Goal: Transaction & Acquisition: Register for event/course

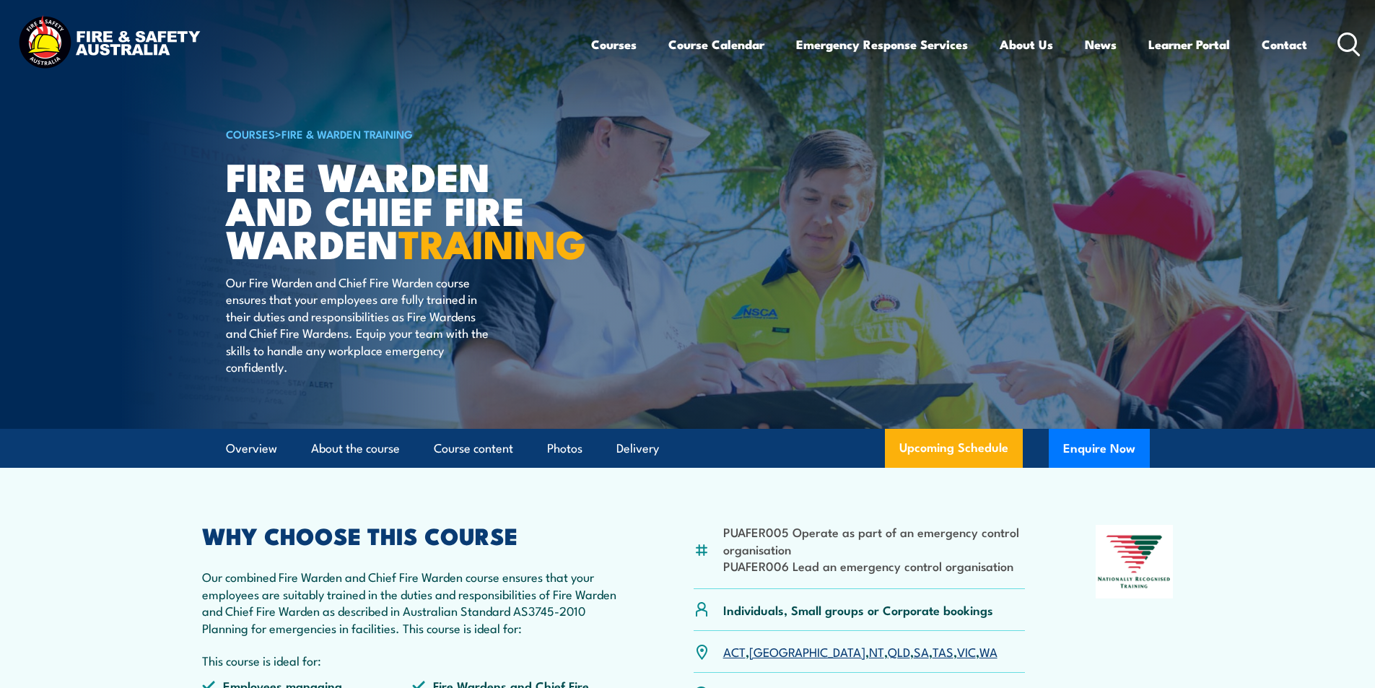
click at [1350, 42] on icon at bounding box center [1348, 44] width 23 height 24
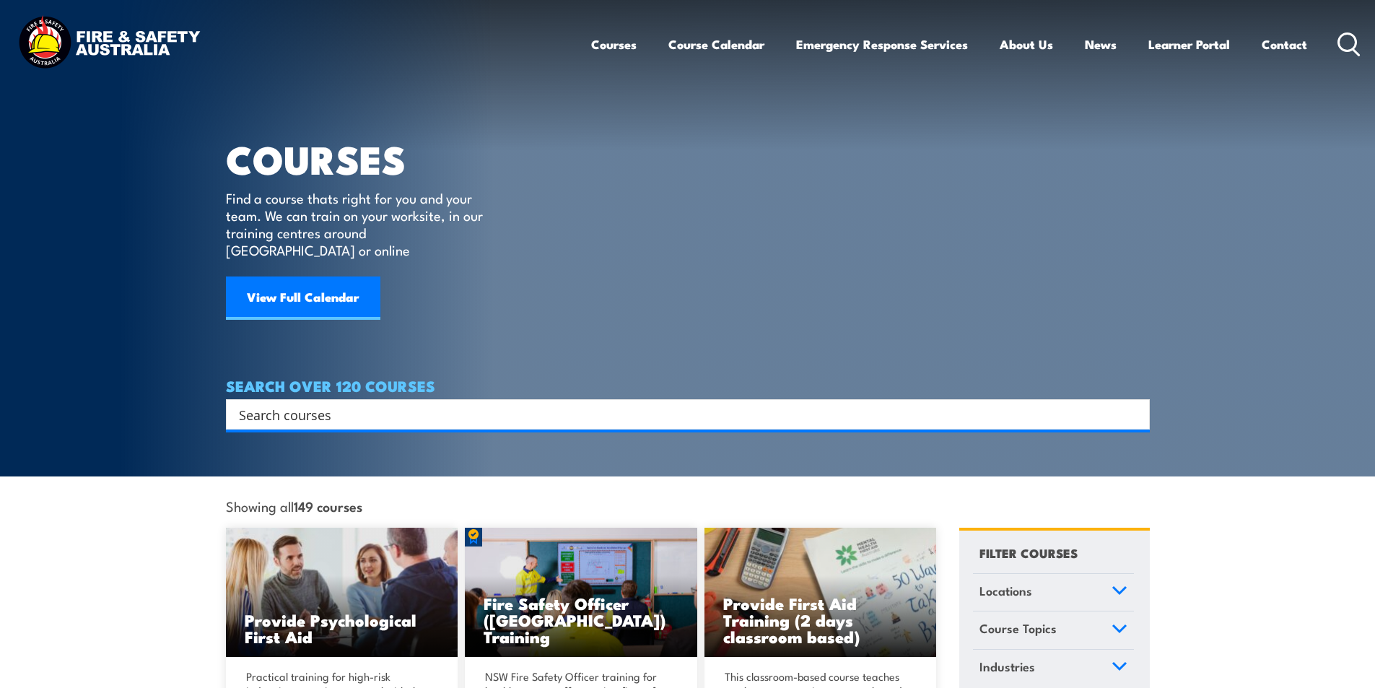
click at [323, 403] on input "Search input" at bounding box center [678, 414] width 879 height 22
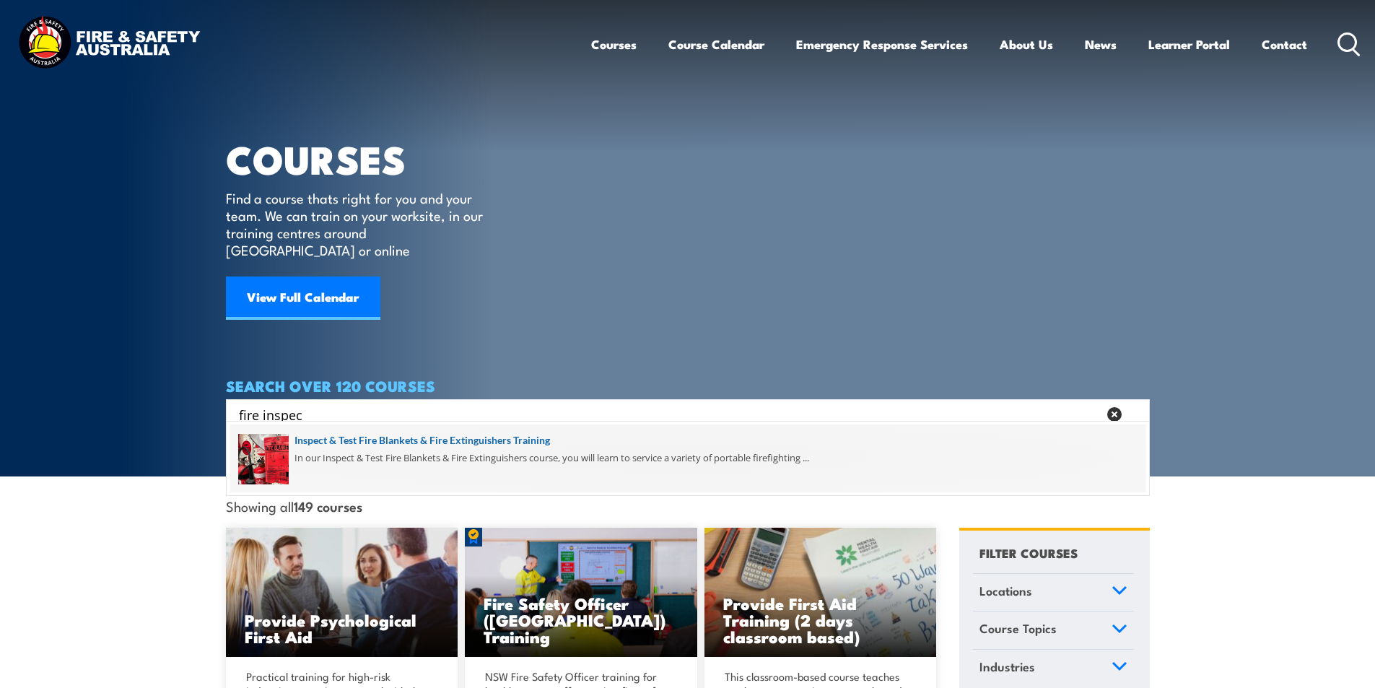
type input "fire inspec"
click at [476, 442] on span at bounding box center [687, 458] width 915 height 68
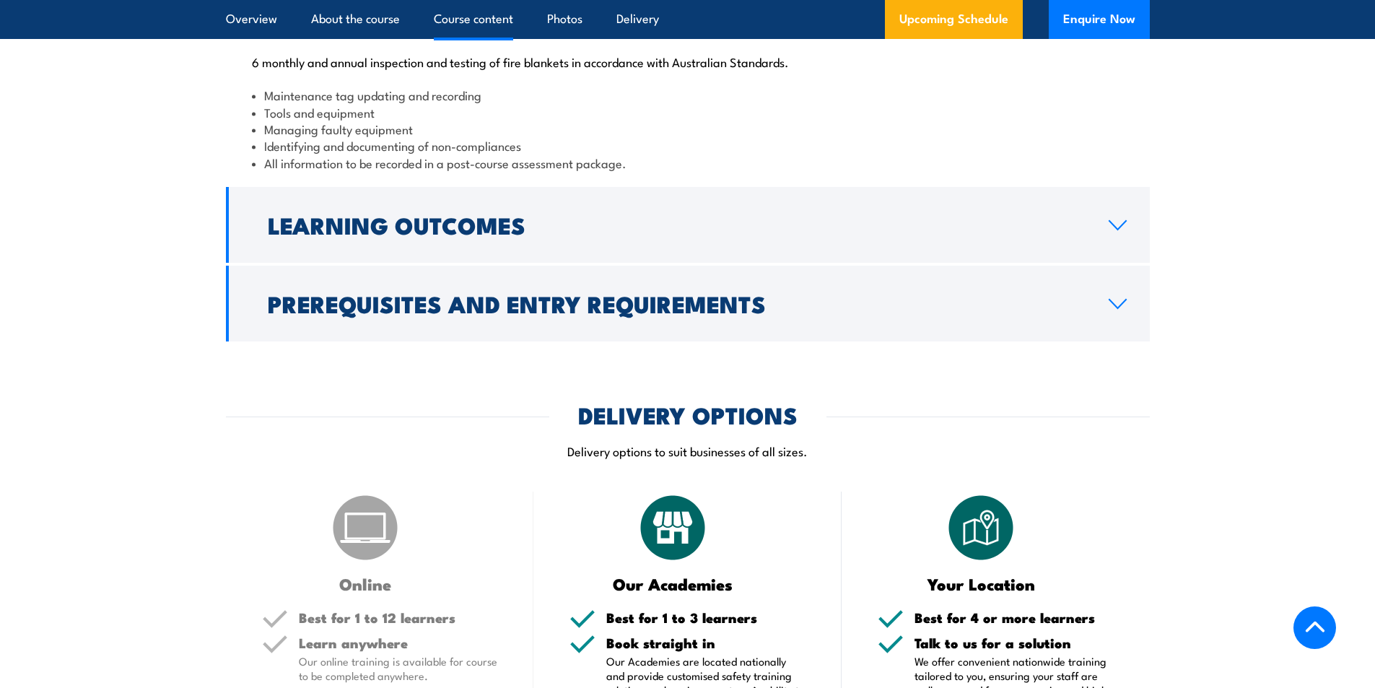
scroll to position [1732, 0]
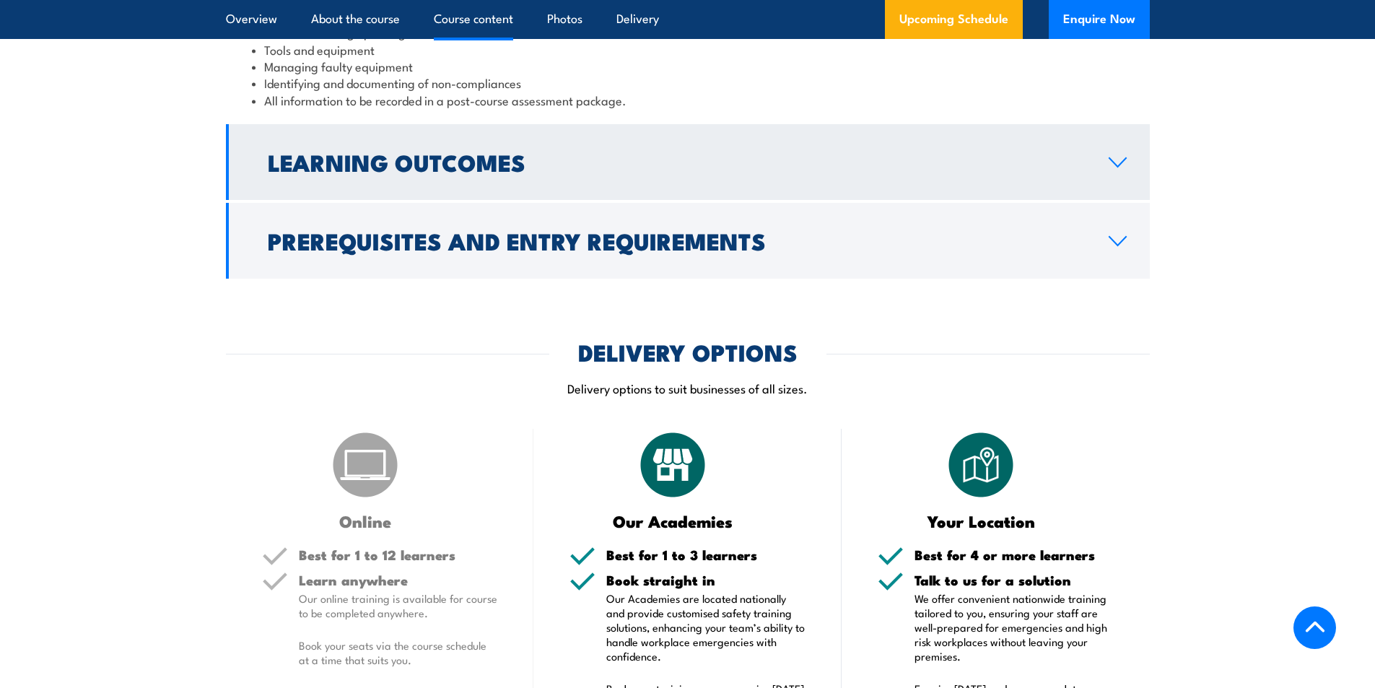
click at [1117, 168] on icon at bounding box center [1117, 163] width 19 height 12
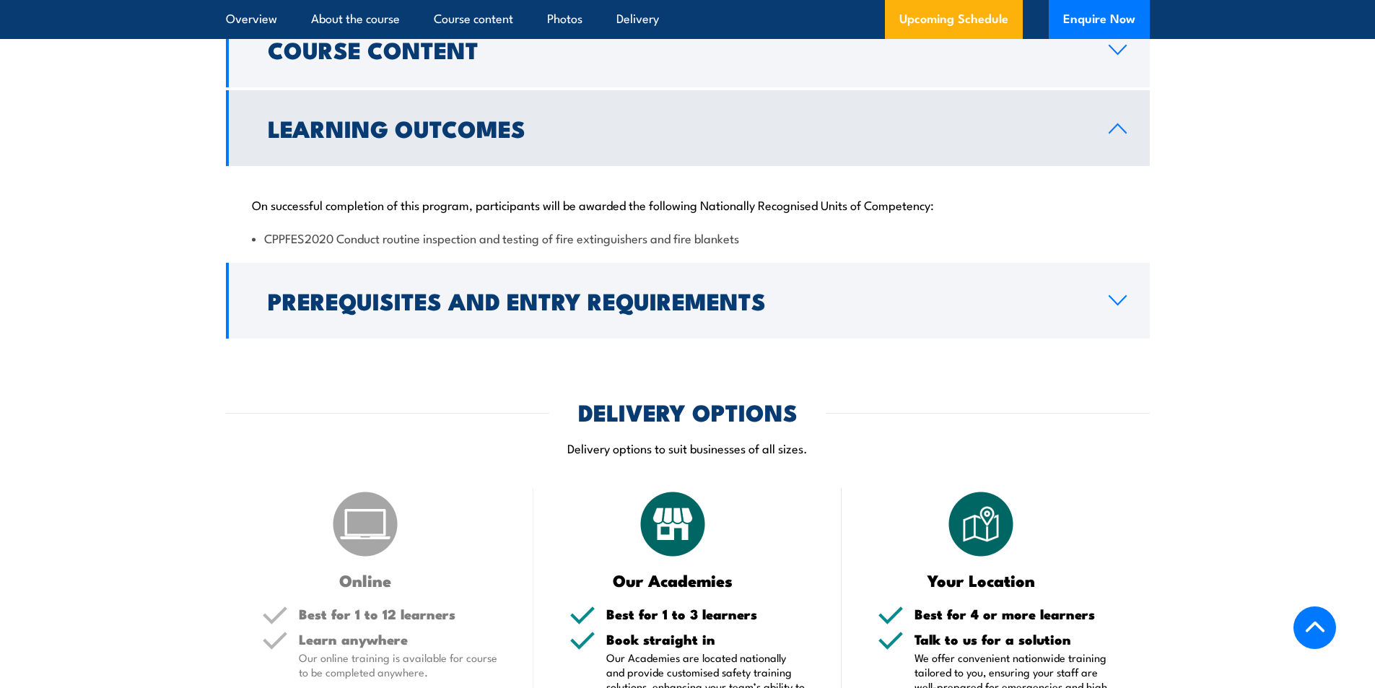
scroll to position [1339, 0]
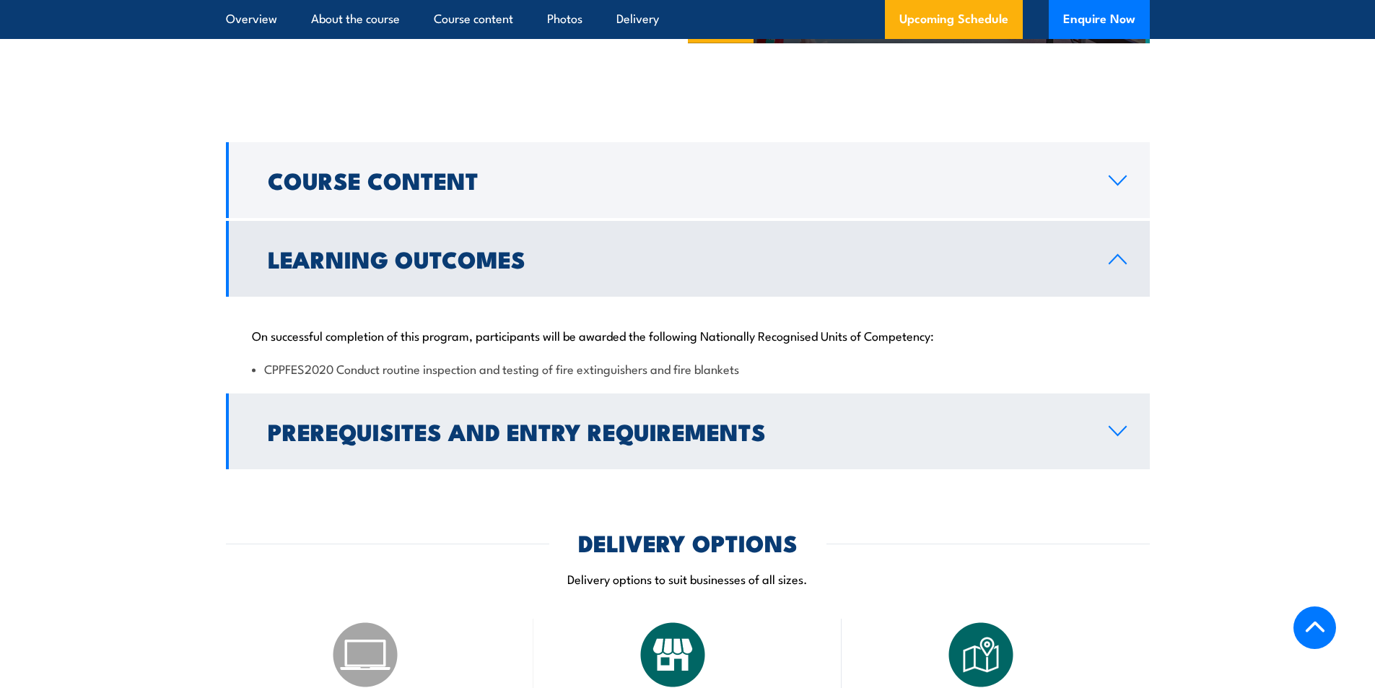
click at [1119, 437] on icon at bounding box center [1117, 431] width 19 height 12
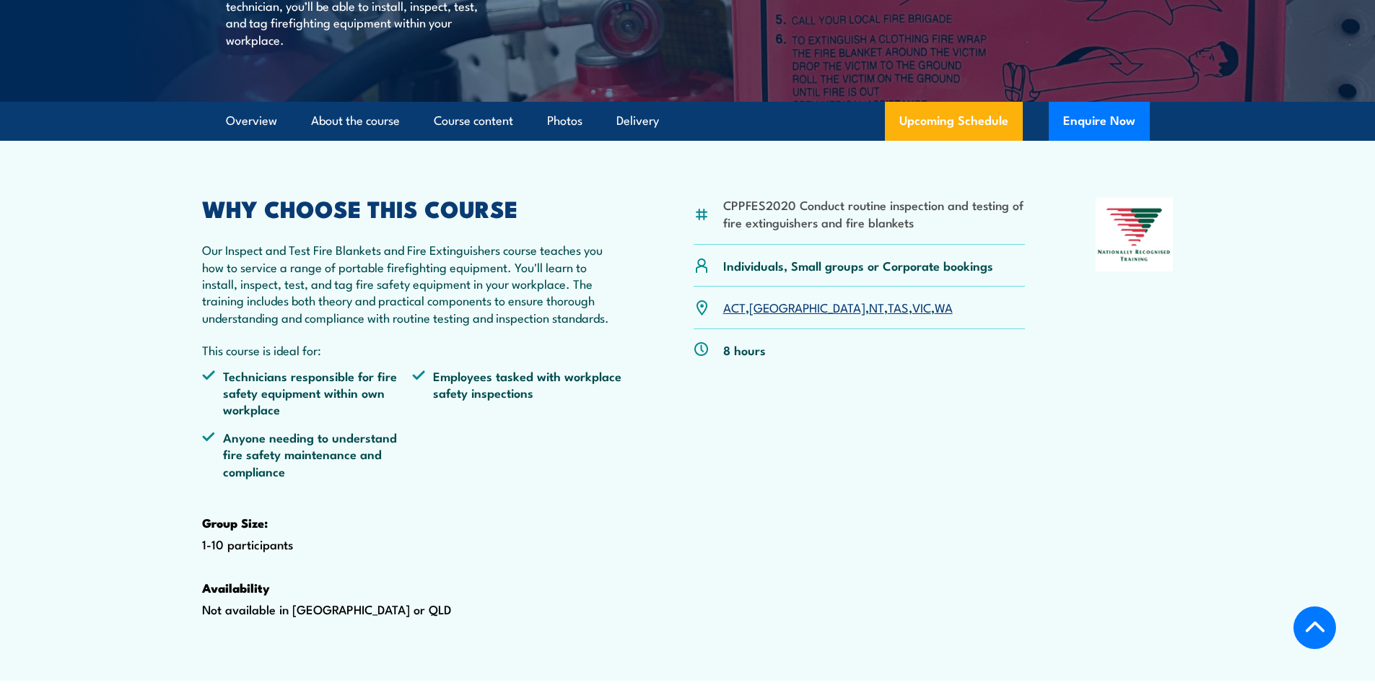
scroll to position [289, 0]
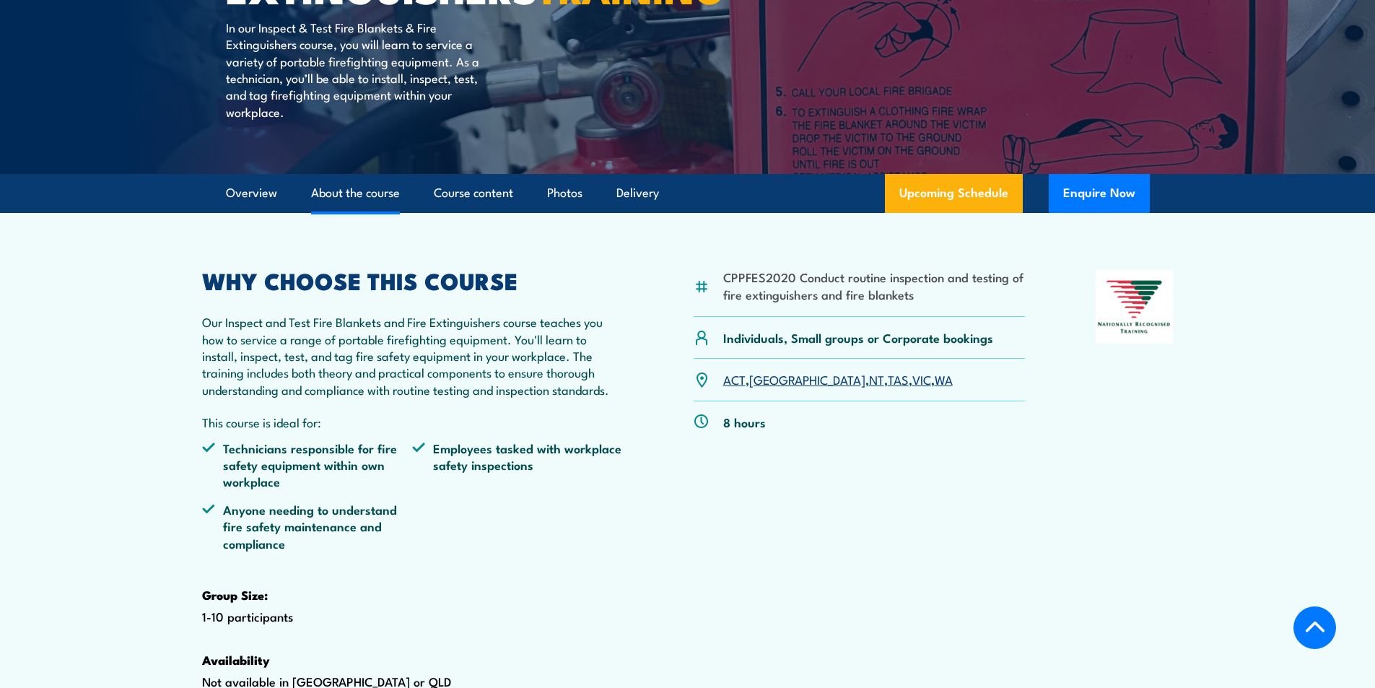
click at [365, 212] on link "About the course" at bounding box center [355, 193] width 89 height 38
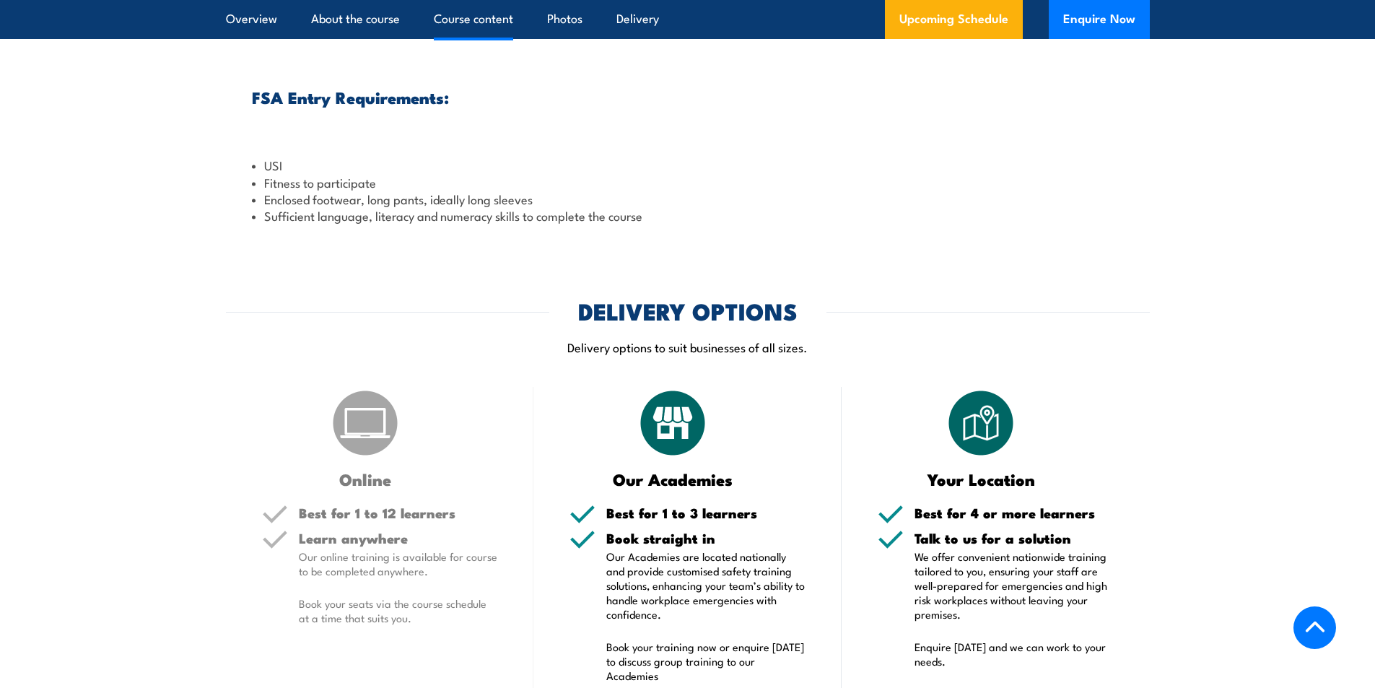
scroll to position [1337, 0]
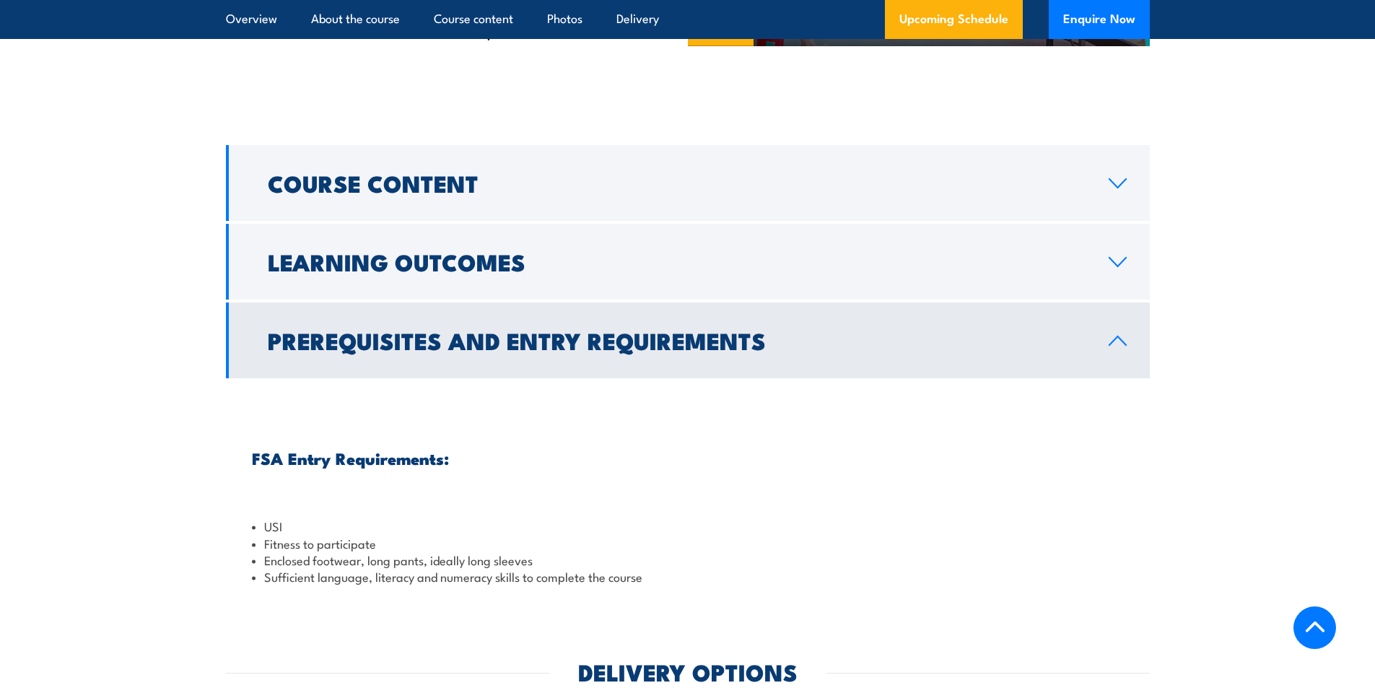
click at [1112, 378] on link "Prerequisites and Entry Requirements" at bounding box center [688, 340] width 924 height 76
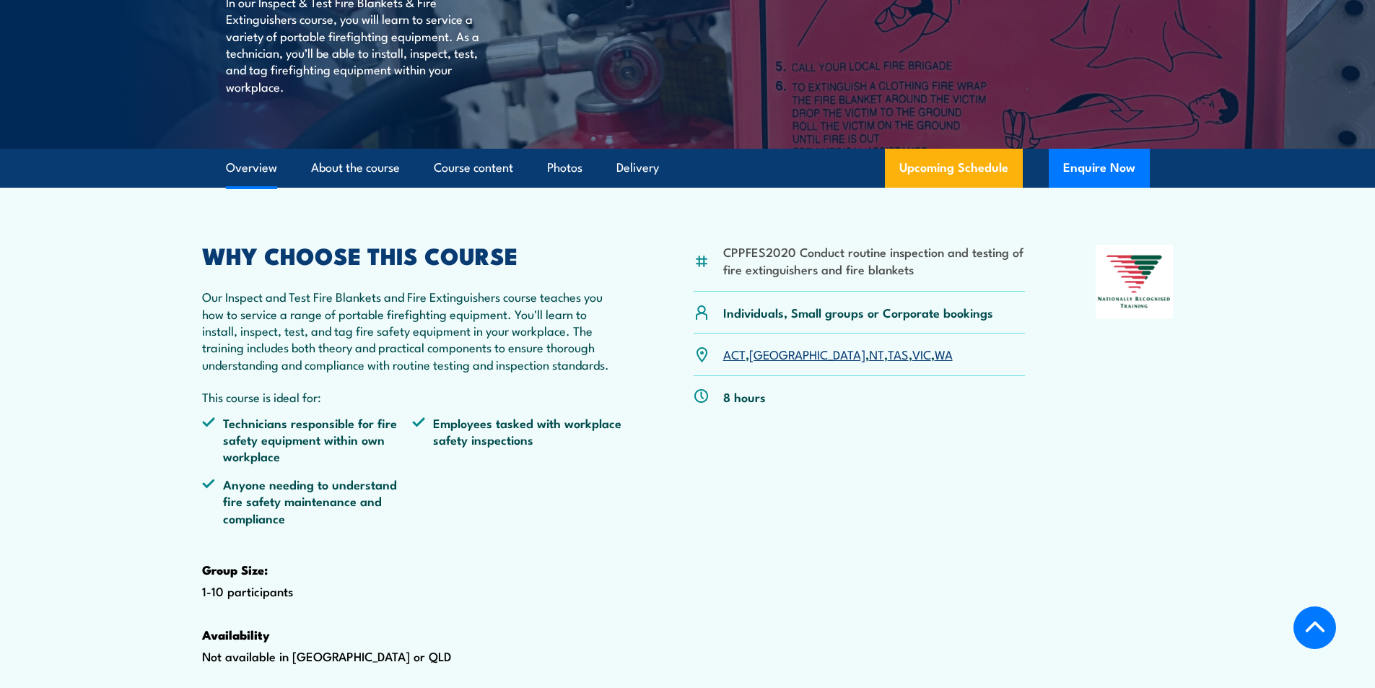
scroll to position [254, 0]
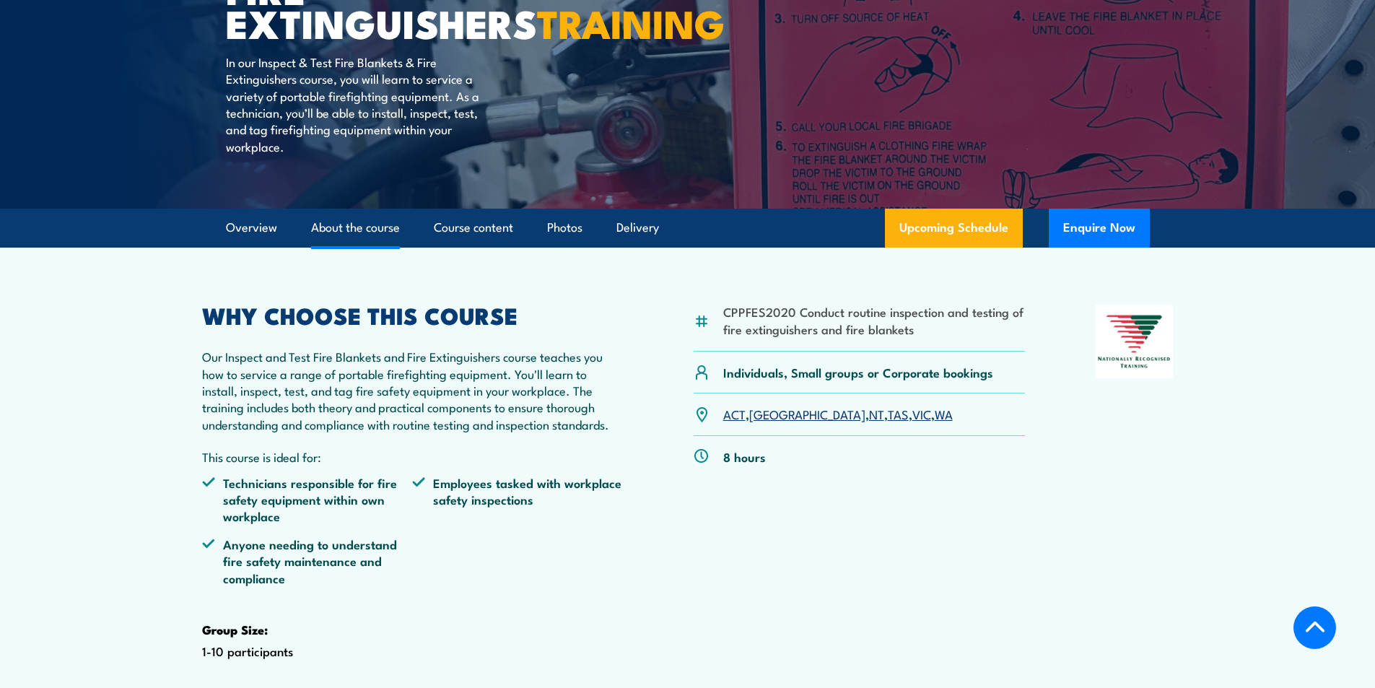
click at [354, 247] on link "About the course" at bounding box center [355, 228] width 89 height 38
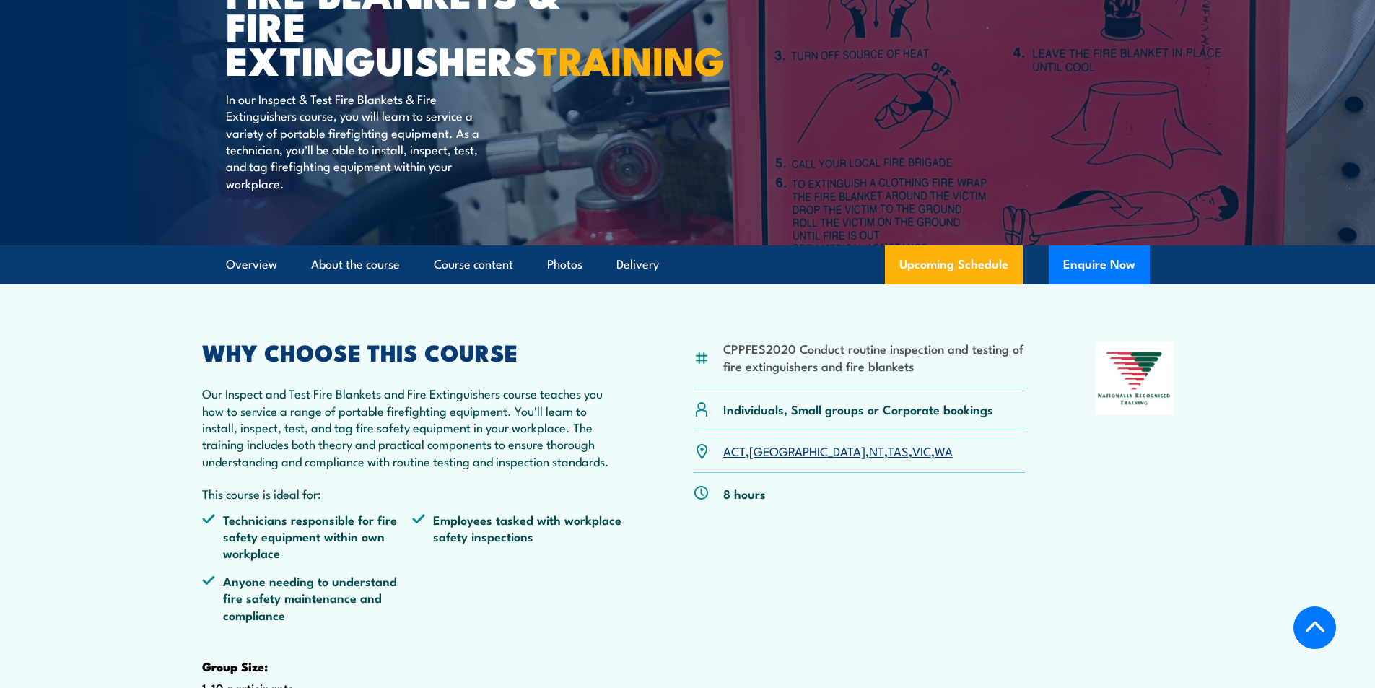
scroll to position [361, 0]
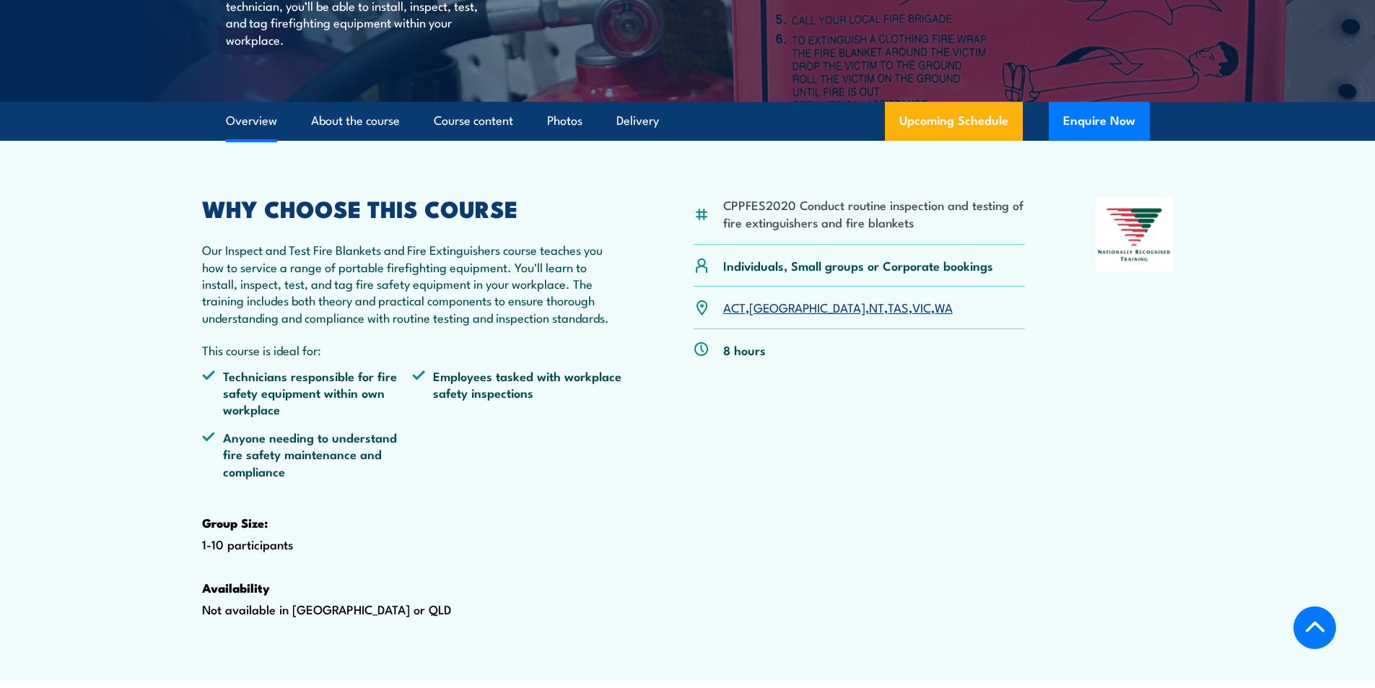
click at [869, 315] on link "NT" at bounding box center [876, 306] width 15 height 17
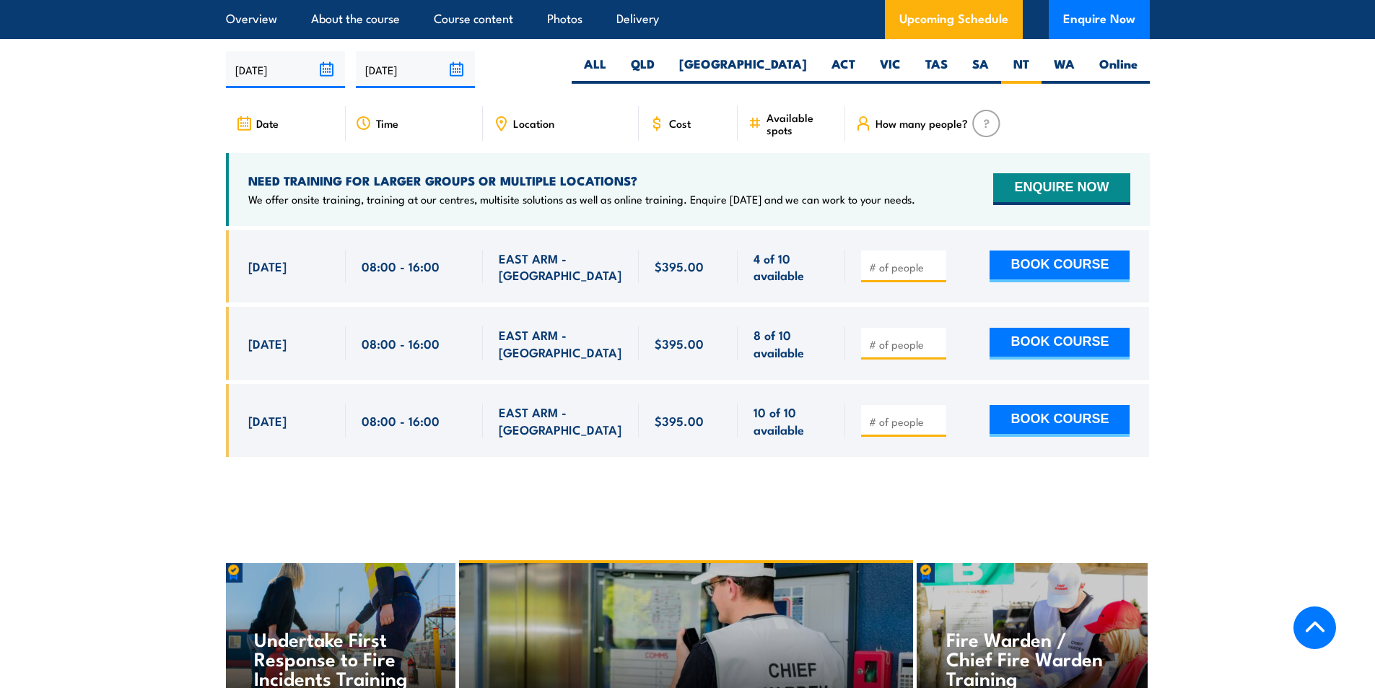
scroll to position [2680, 0]
